Goal: Find specific page/section: Find specific page/section

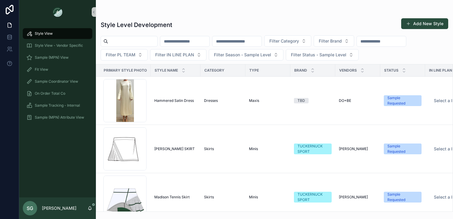
click at [248, 41] on input "scrollable content" at bounding box center [237, 41] width 49 height 8
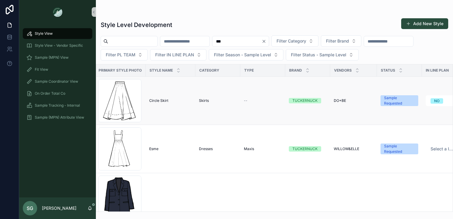
scroll to position [0, 6]
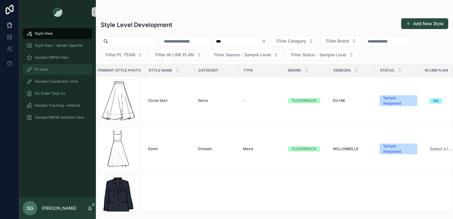
type input "***"
click at [43, 69] on span "Fit View" at bounding box center [41, 69] width 13 height 5
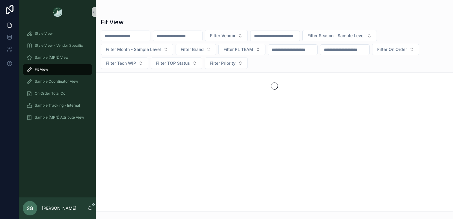
click at [181, 36] on input "scrollable content" at bounding box center [177, 36] width 49 height 8
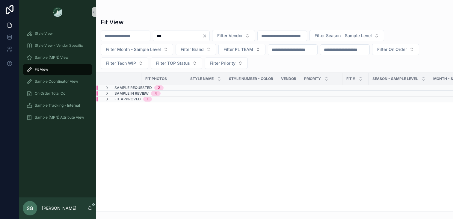
type input "***"
click at [106, 93] on icon "scrollable content" at bounding box center [107, 93] width 5 height 5
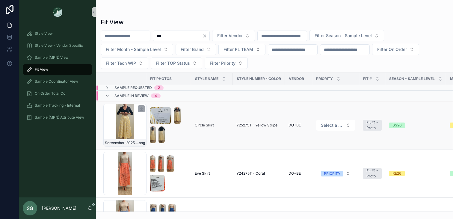
click at [129, 136] on div "Screenshot-2025-08-26-at-10.11.03-AM .png" at bounding box center [124, 125] width 43 height 43
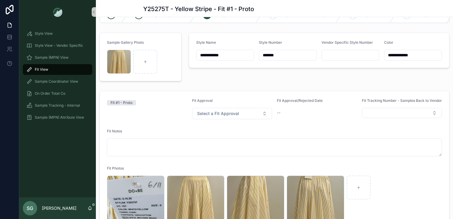
scroll to position [31, 0]
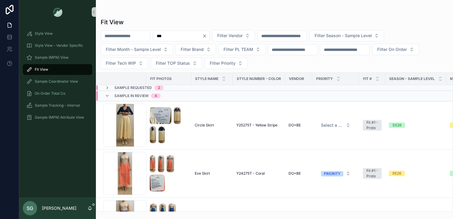
click at [171, 37] on input "***" at bounding box center [177, 36] width 49 height 8
type input "*"
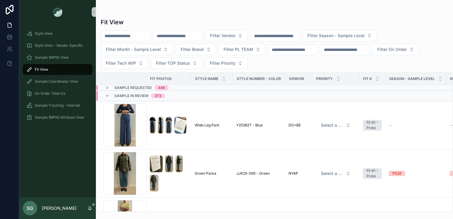
click at [117, 34] on input "scrollable content" at bounding box center [125, 36] width 49 height 8
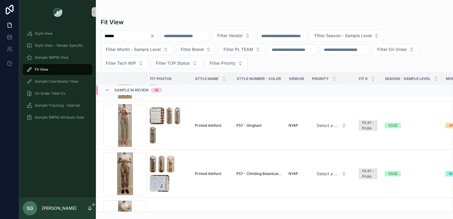
scroll to position [384, 0]
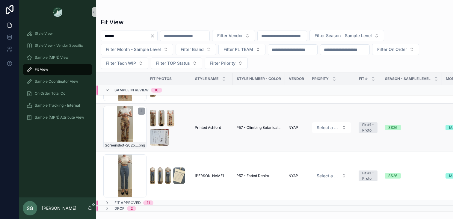
type input "******"
click at [129, 130] on div "Screenshot-2025-08-05-at-9.56.03-AM .png" at bounding box center [124, 127] width 43 height 43
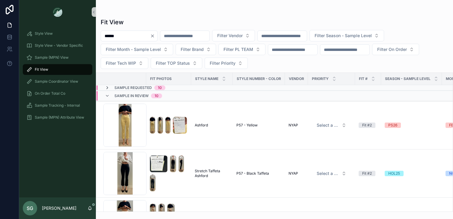
click at [107, 86] on icon "scrollable content" at bounding box center [107, 87] width 5 height 5
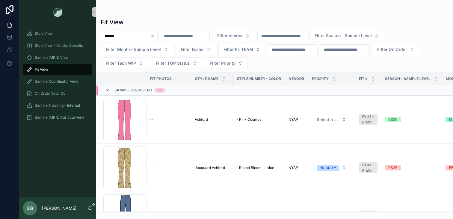
click at [107, 91] on icon "scrollable content" at bounding box center [107, 90] width 5 height 5
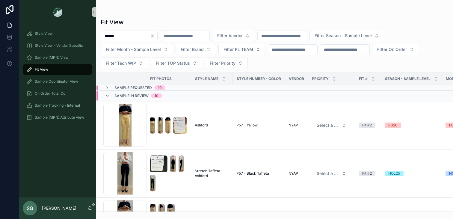
click at [155, 37] on icon "Clear" at bounding box center [152, 36] width 5 height 5
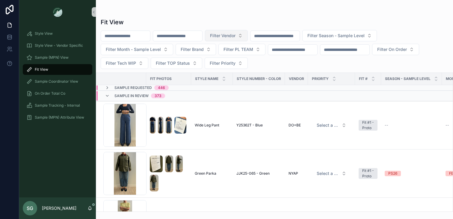
click at [248, 37] on button "Filter Vendor" at bounding box center [226, 35] width 43 height 11
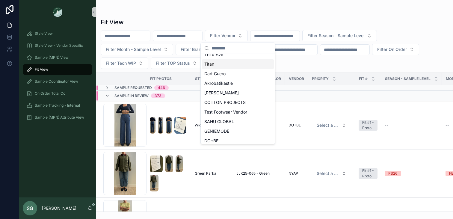
scroll to position [57, 0]
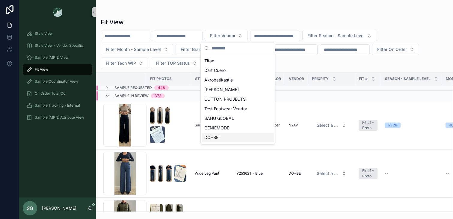
click at [219, 138] on div "DO+BE" at bounding box center [238, 138] width 72 height 10
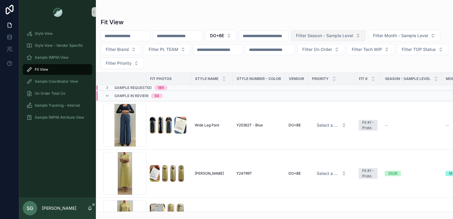
click at [366, 37] on button "Filter Season - Sample Level" at bounding box center [328, 35] width 75 height 11
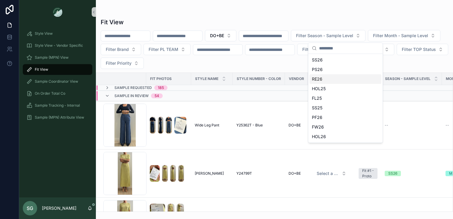
click at [325, 79] on div "RE26" at bounding box center [346, 79] width 72 height 10
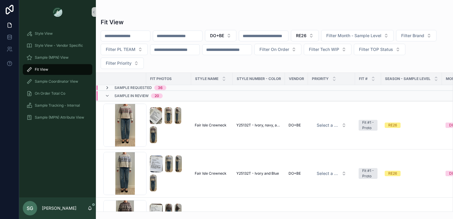
click at [108, 88] on icon "scrollable content" at bounding box center [107, 87] width 5 height 5
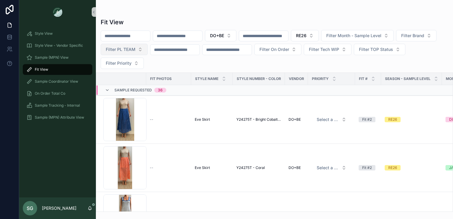
click at [148, 50] on button "Filter PL TEAM" at bounding box center [124, 49] width 47 height 11
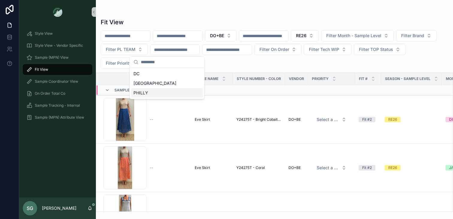
click at [152, 91] on div "PHILLY" at bounding box center [167, 93] width 72 height 10
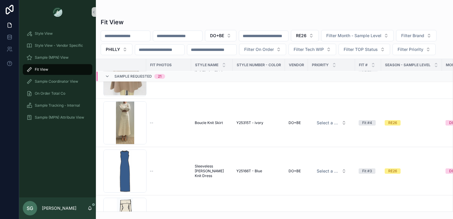
scroll to position [370, 0]
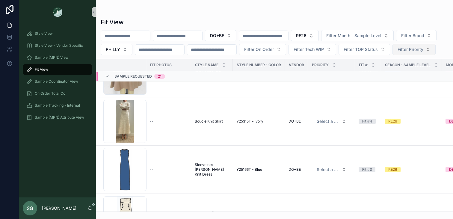
click at [393, 55] on button "Filter Priority" at bounding box center [414, 49] width 43 height 11
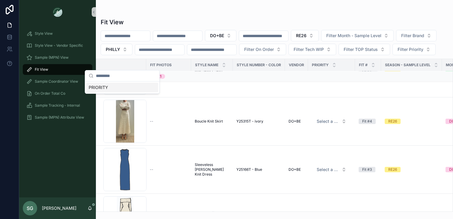
click at [163, 55] on div "DO+BE RE26 Filter Month - Sample Level Filter Brand PHILLY Filter On Order Filt…" at bounding box center [274, 42] width 357 height 25
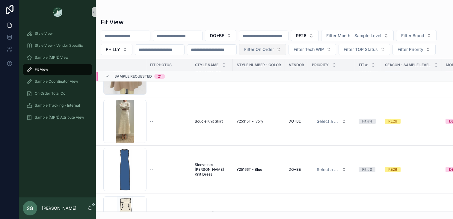
click at [274, 47] on span "Filter On Order" at bounding box center [259, 49] width 30 height 6
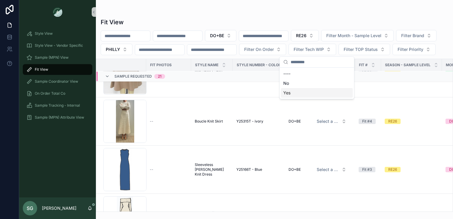
click at [291, 93] on div "Yes" at bounding box center [317, 93] width 72 height 10
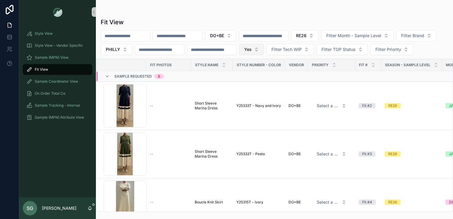
click at [264, 49] on button "Yes" at bounding box center [251, 49] width 25 height 11
click at [283, 73] on div "----" at bounding box center [306, 74] width 72 height 10
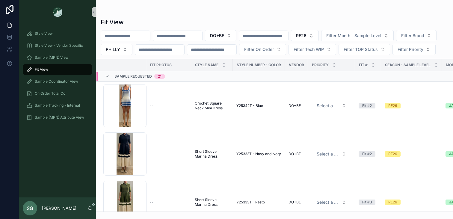
click at [296, 55] on div "DO+BE RE26 Filter Month - Sample Level Filter Brand PHILLY Filter On Order Filt…" at bounding box center [274, 42] width 357 height 25
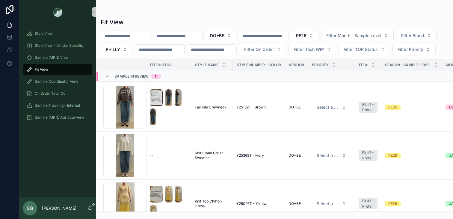
scroll to position [1134, 0]
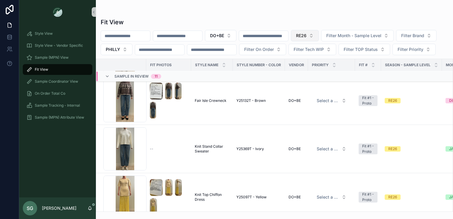
click at [319, 33] on button "RE26" at bounding box center [305, 35] width 28 height 11
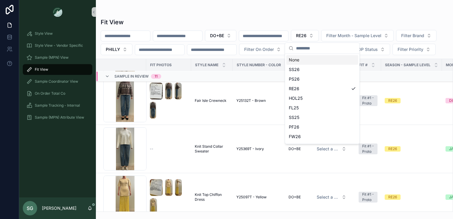
click at [310, 15] on div "Fit View DO+BE RE26 Filter Month - Sample Level Filter Brand PHILLY Filter On O…" at bounding box center [274, 113] width 357 height 198
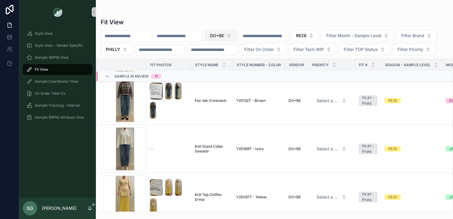
click at [236, 36] on button "DO+BE" at bounding box center [220, 35] width 31 height 11
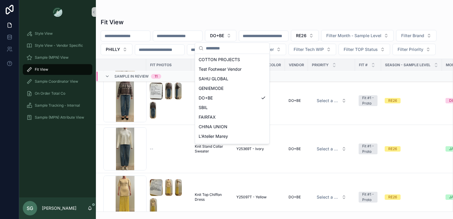
scroll to position [277, 0]
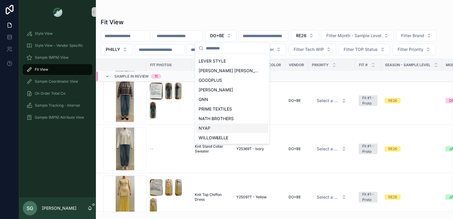
click at [215, 131] on div "NYAP" at bounding box center [232, 128] width 72 height 10
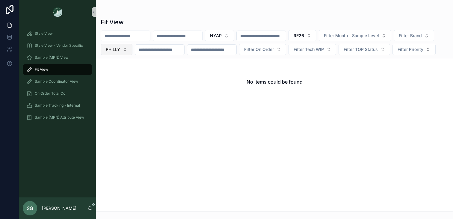
click at [132, 49] on button "PHILLY" at bounding box center [117, 49] width 32 height 11
click at [157, 73] on div "None" at bounding box center [159, 74] width 72 height 10
